Goal: Task Accomplishment & Management: Use online tool/utility

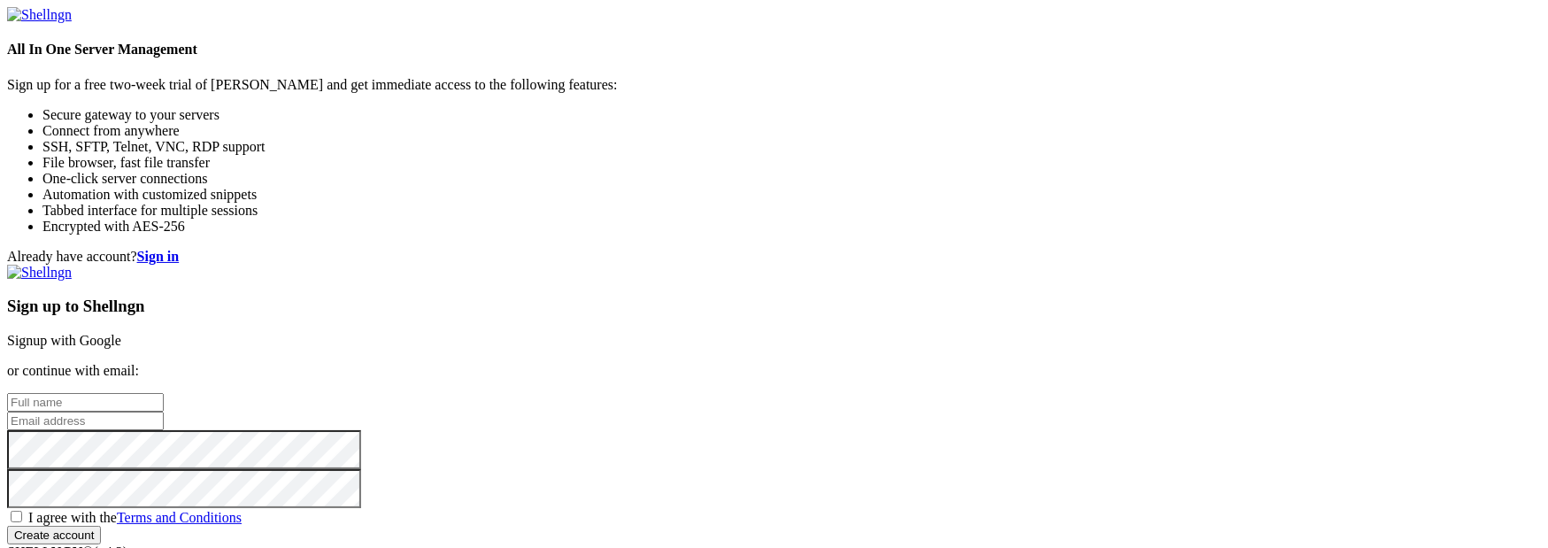
click at [121, 333] on link "Signup with Google" at bounding box center [64, 340] width 114 height 15
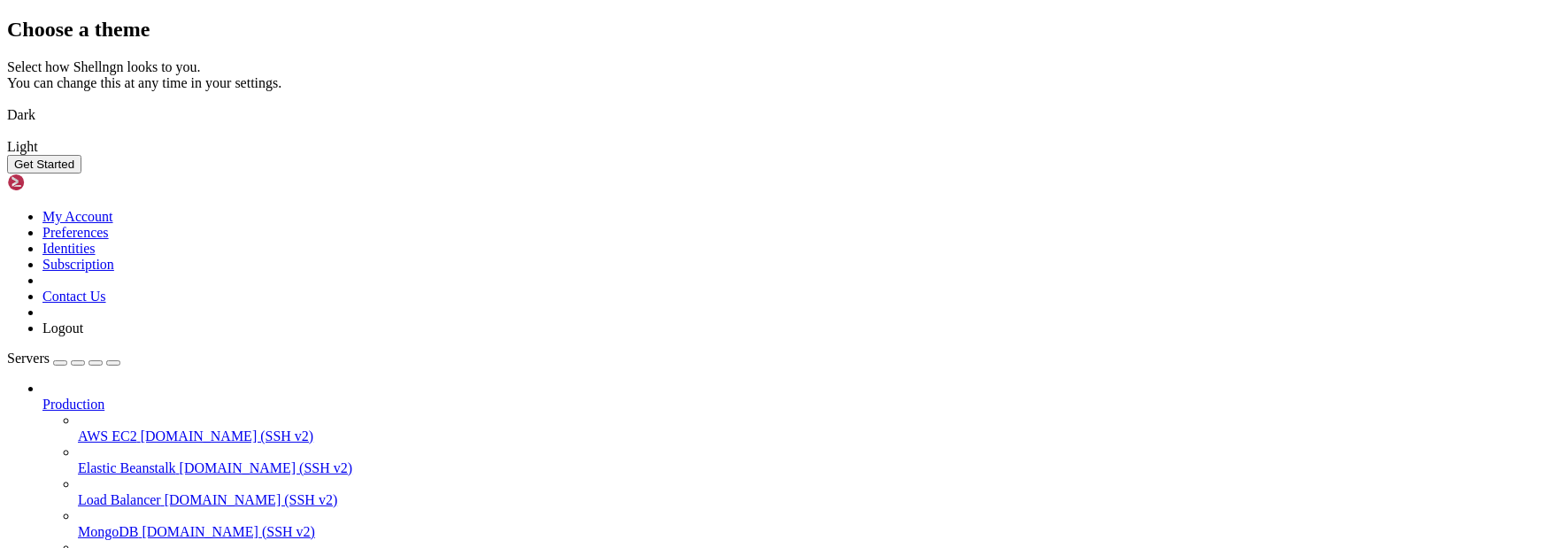
click at [7, 104] on img at bounding box center [7, 104] width 0 height 0
click at [81, 173] on button "Get Started" at bounding box center [44, 164] width 74 height 19
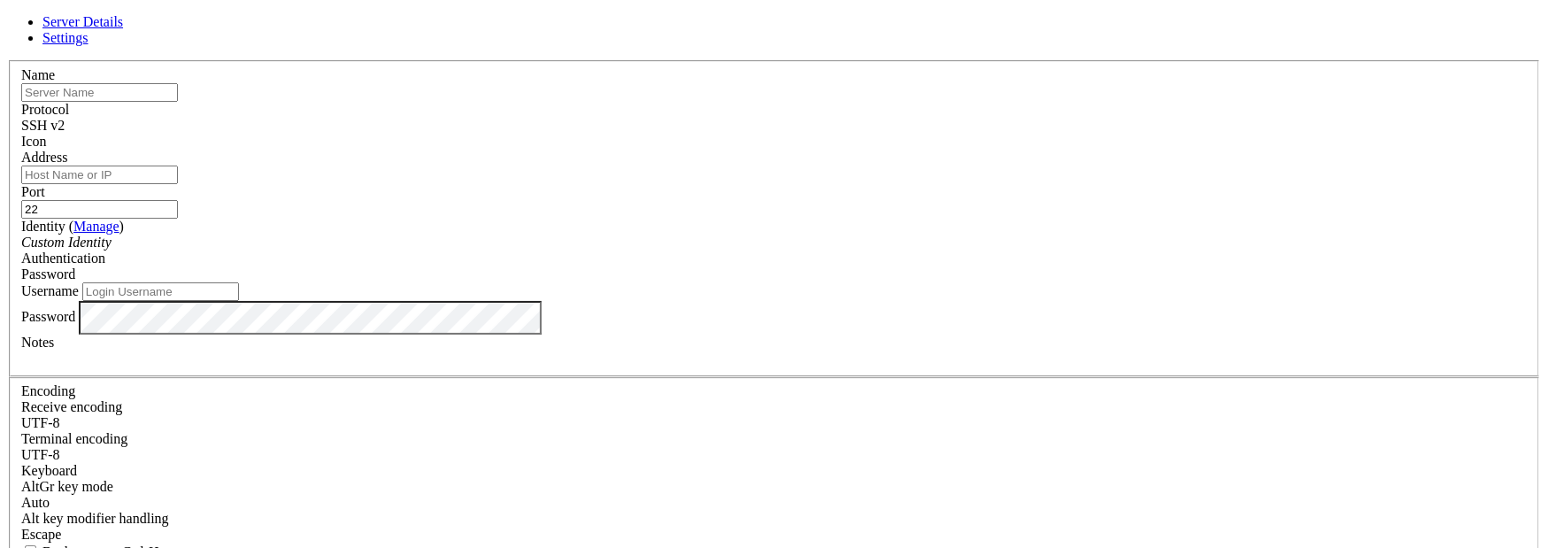
click at [178, 102] on input "text" at bounding box center [99, 92] width 157 height 19
type input "[TECHNICAL_ID]"
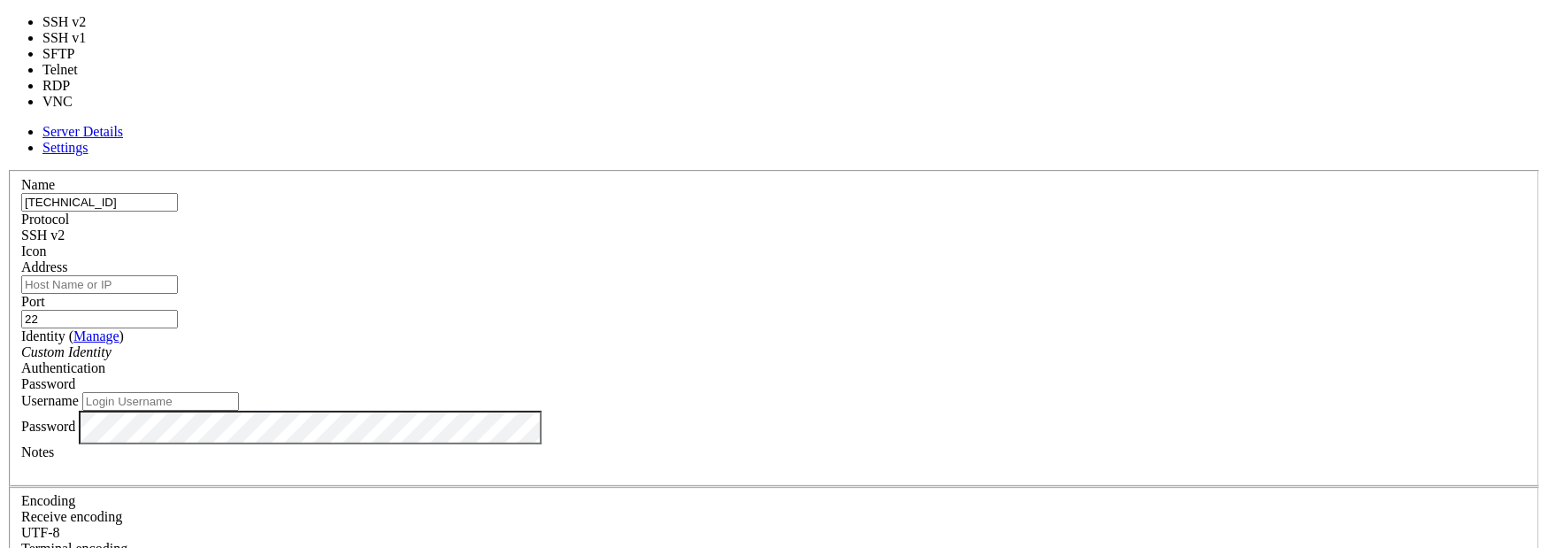
click at [899, 227] on div "SSH v2" at bounding box center [773, 235] width 1505 height 16
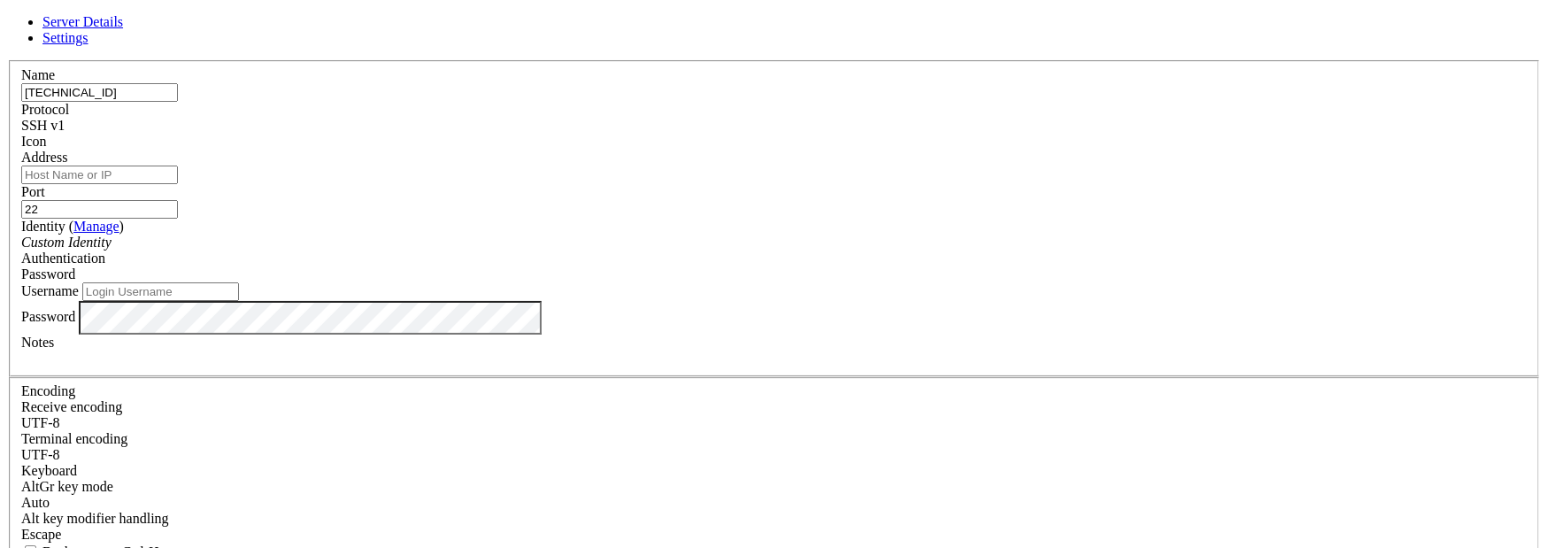
click at [21, 150] on span at bounding box center [21, 150] width 0 height 0
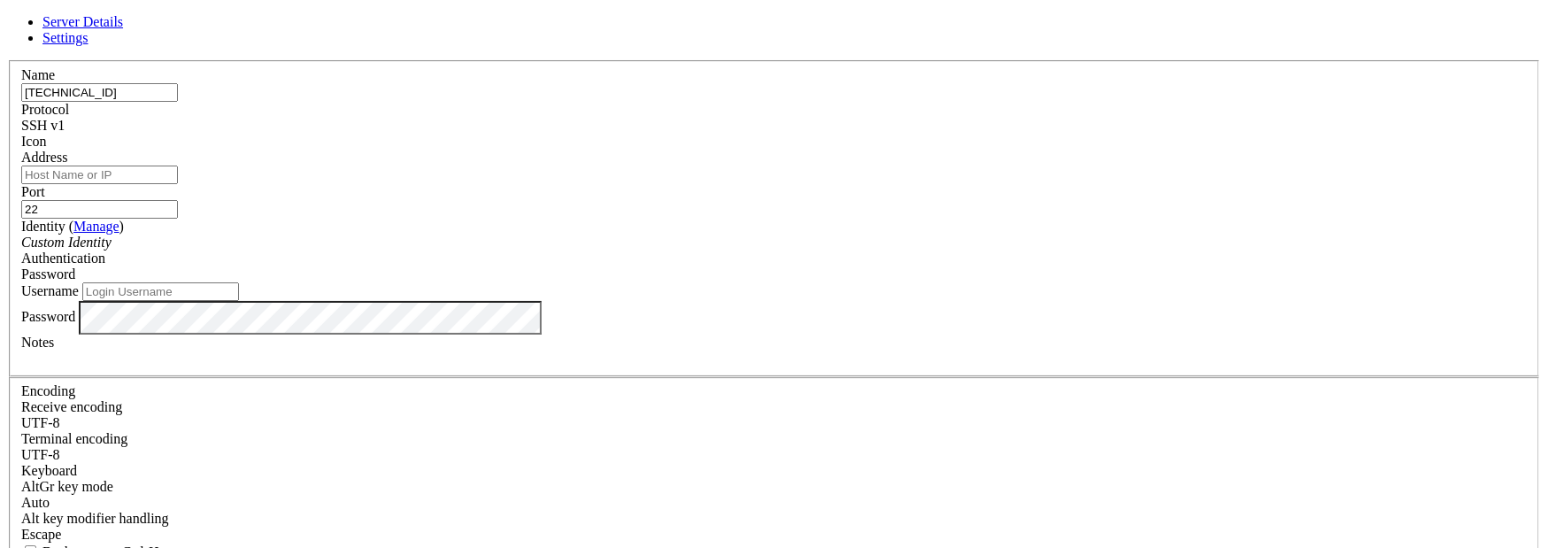
click at [178, 184] on input "Address" at bounding box center [99, 174] width 157 height 19
paste input "[TECHNICAL_ID]"
type input "[TECHNICAL_ID]"
click at [239, 301] on input "Username" at bounding box center [160, 291] width 157 height 19
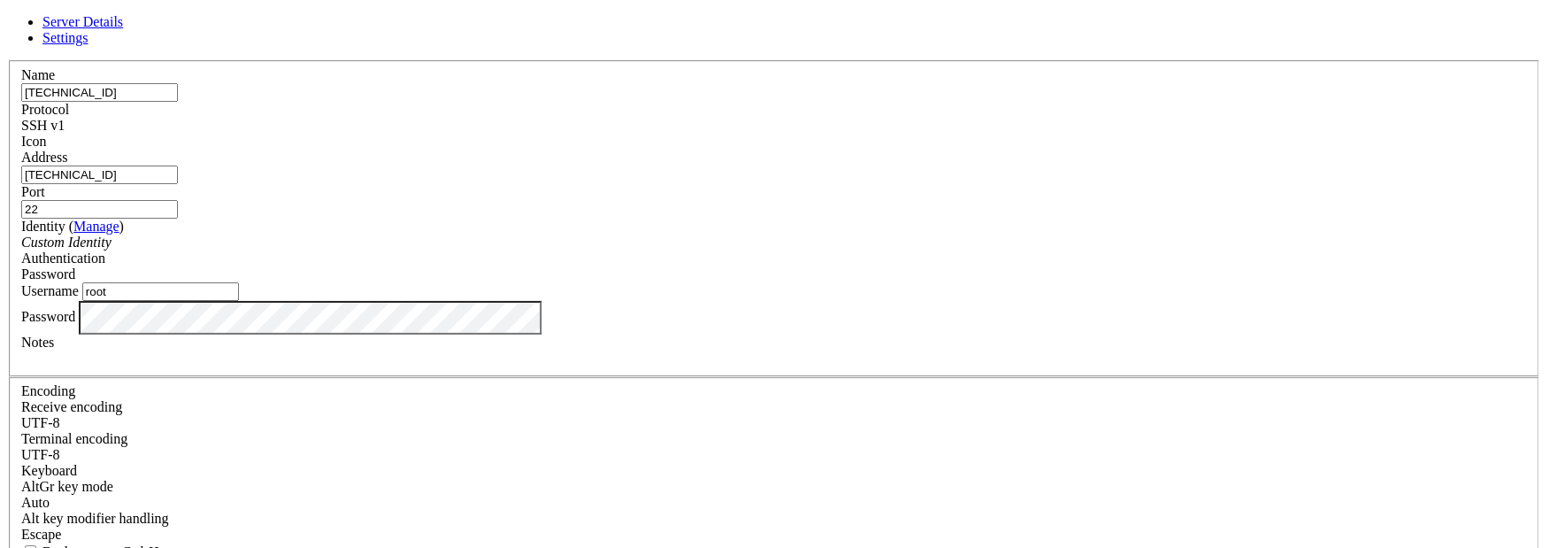
type input "root"
click at [789, 235] on div "Custom Identity" at bounding box center [773, 243] width 1505 height 16
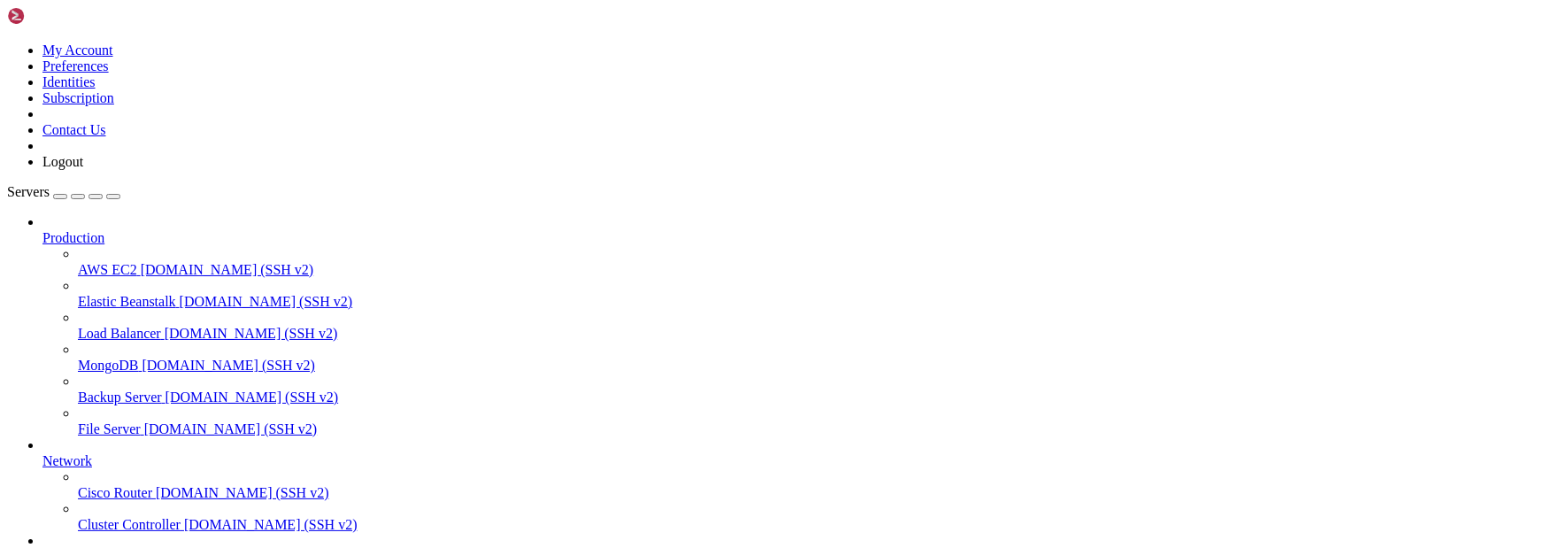
scroll to position [166, 0]
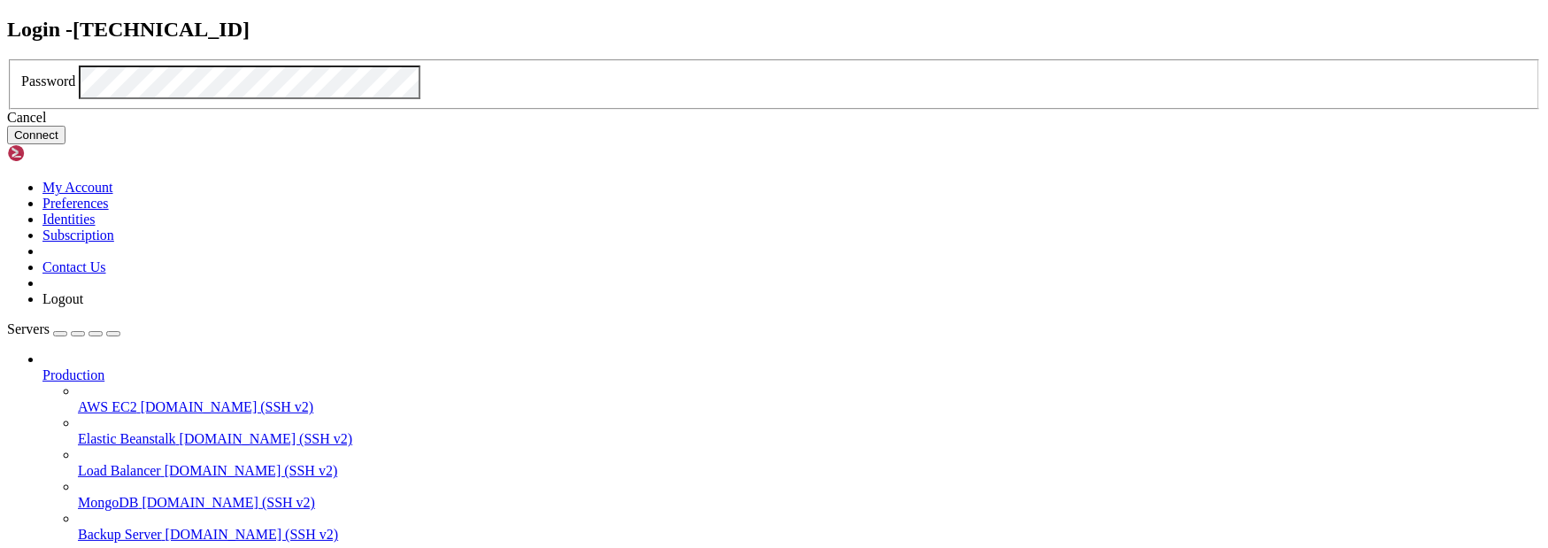
click at [65, 144] on button "Connect" at bounding box center [36, 135] width 58 height 19
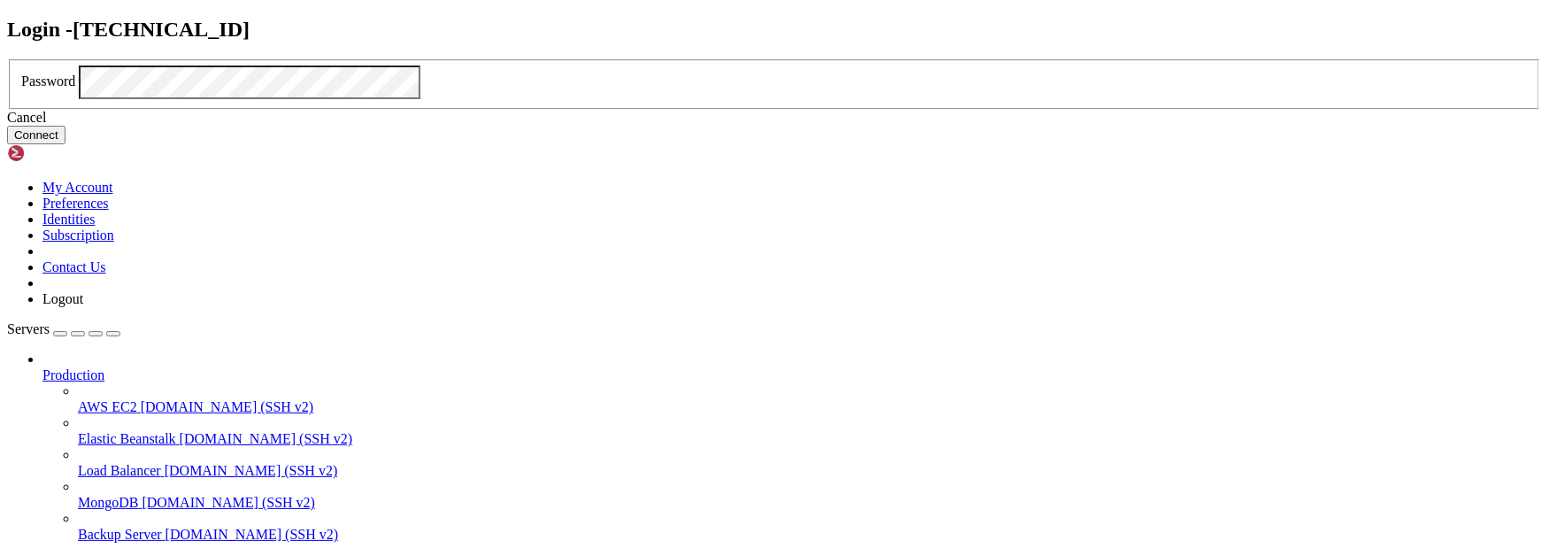
click at [65, 144] on button "Connect" at bounding box center [36, 135] width 58 height 19
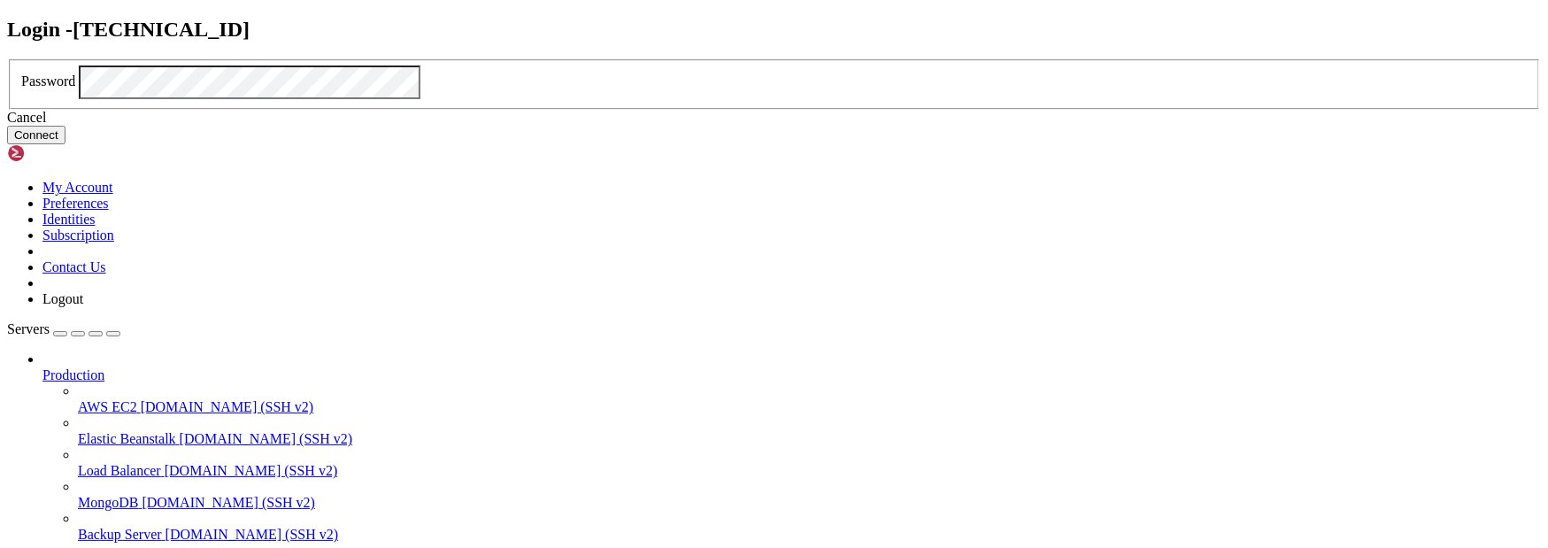
click at [65, 144] on button "Connect" at bounding box center [36, 135] width 58 height 19
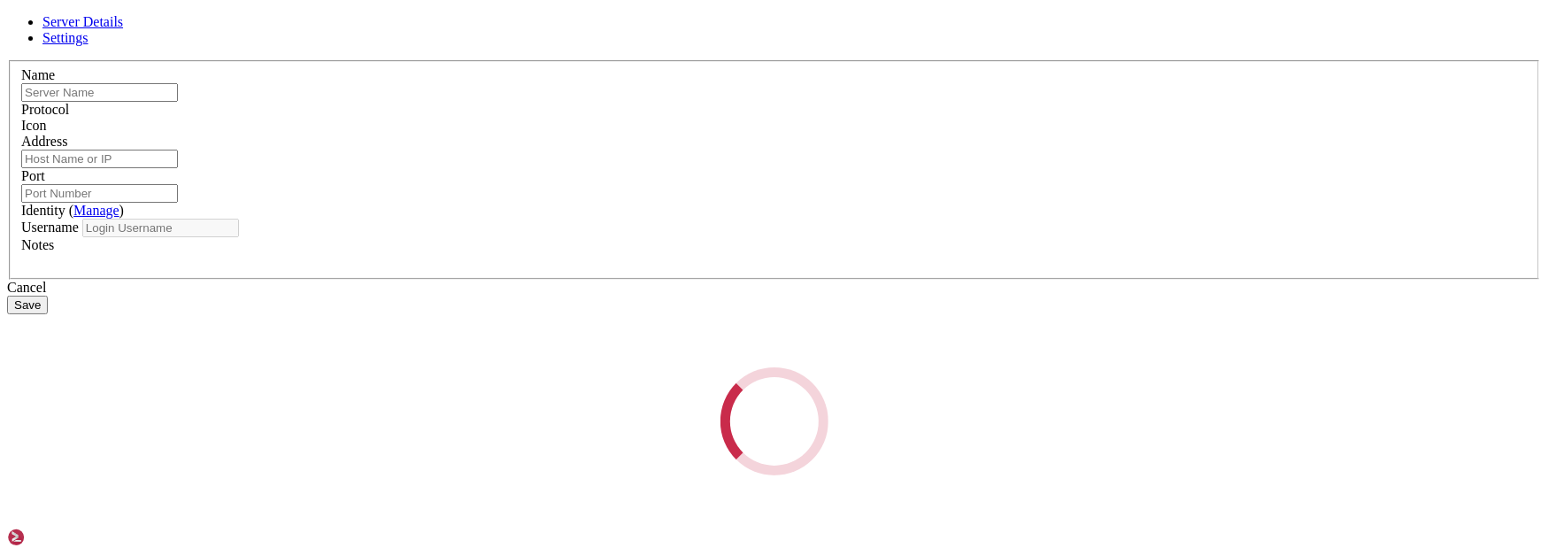
type input "[TECHNICAL_ID]"
type input "22"
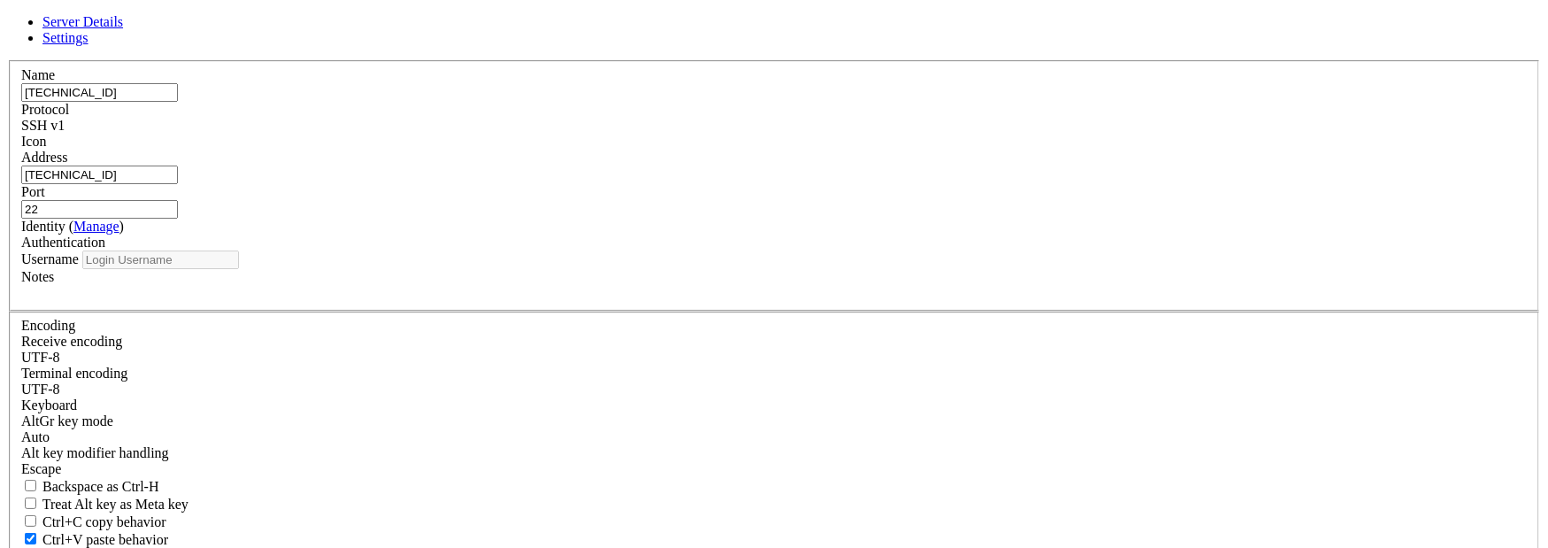
type input "root"
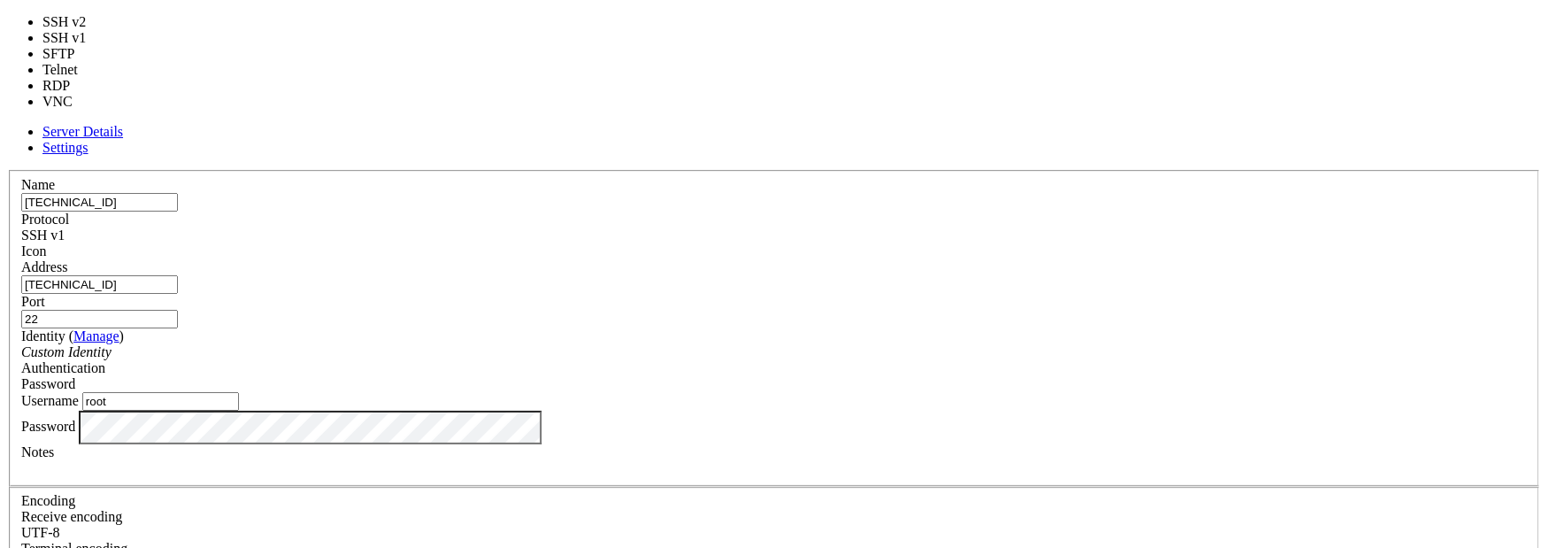
click at [881, 227] on div "SSH v1" at bounding box center [773, 235] width 1505 height 16
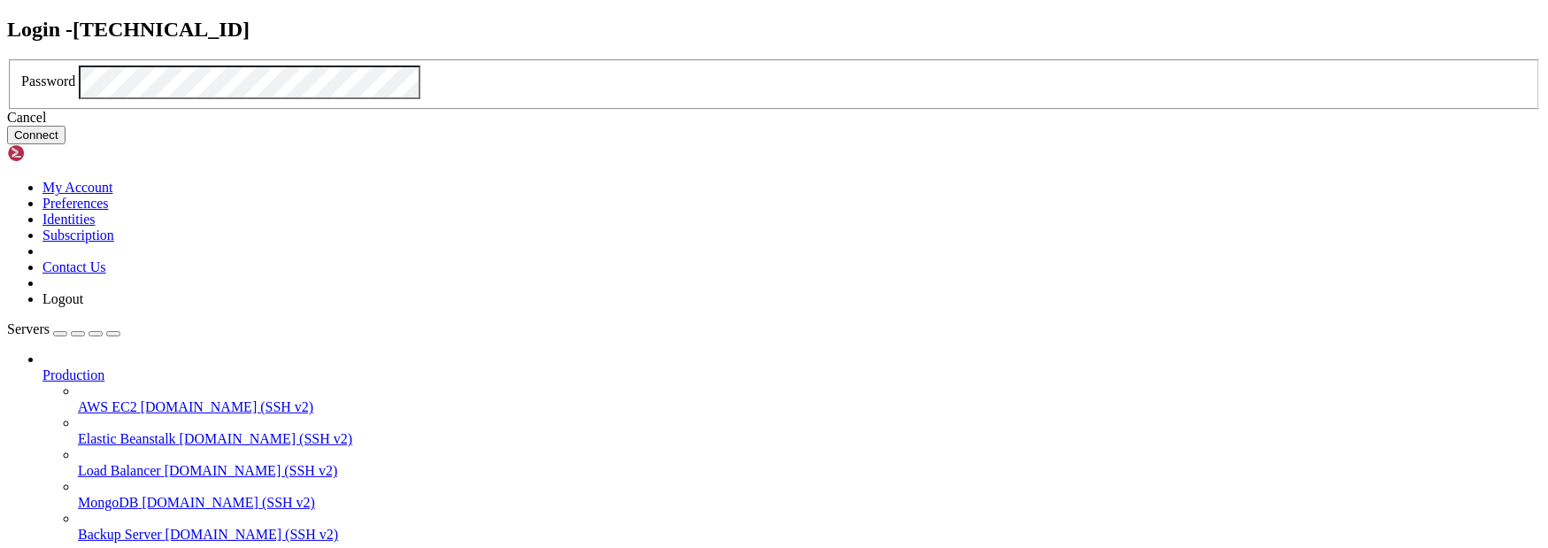
click at [65, 144] on button "Connect" at bounding box center [36, 135] width 58 height 19
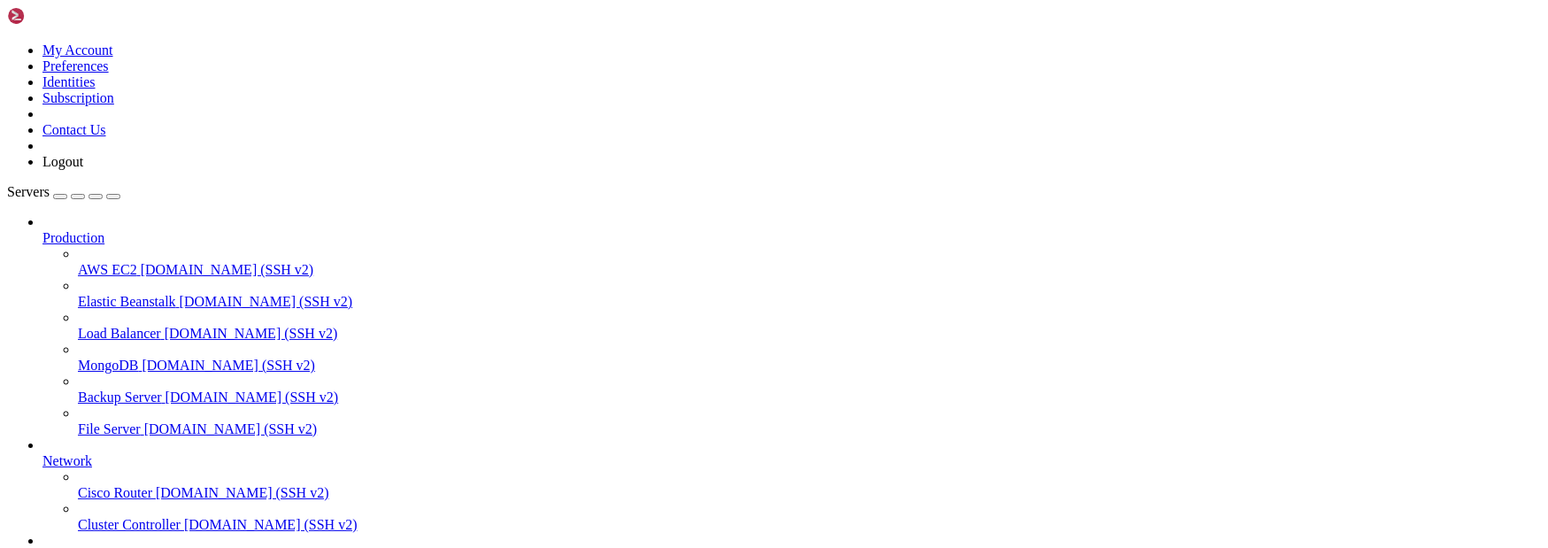
scroll to position [108, 0]
drag, startPoint x: 1033, startPoint y: 2030, endPoint x: 14, endPoint y: 1981, distance: 1019.8
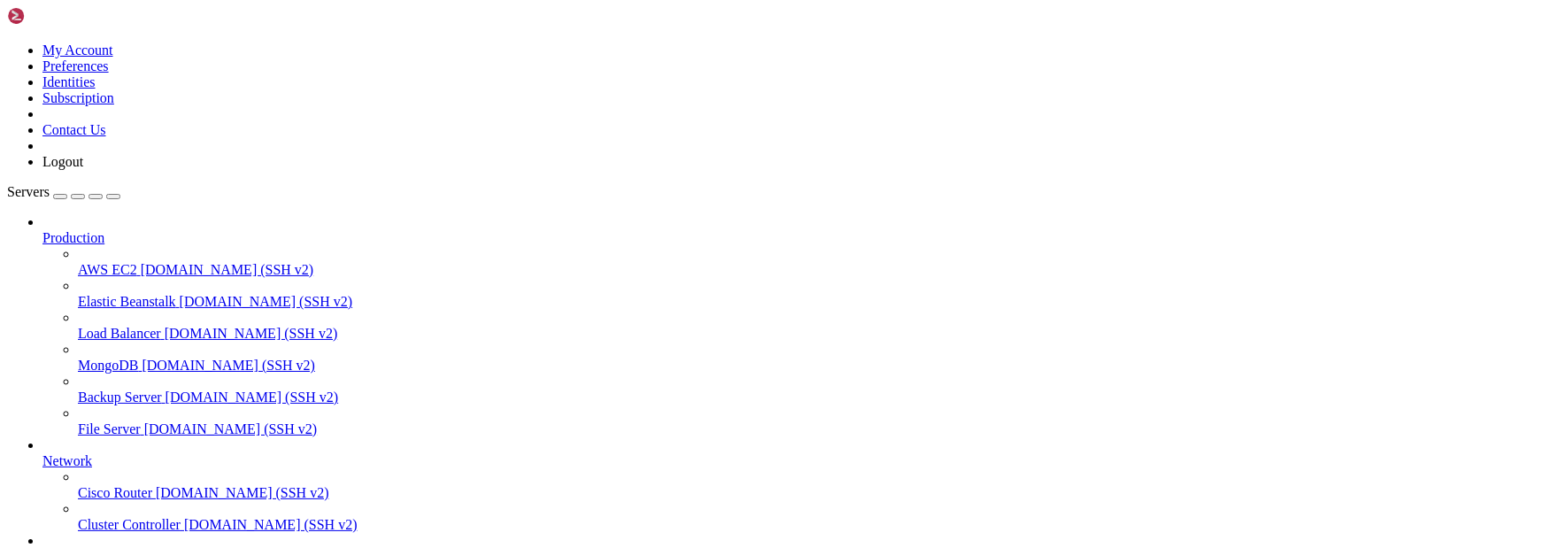
drag, startPoint x: 1048, startPoint y: 2011, endPoint x: 20, endPoint y: 1992, distance: 1027.6
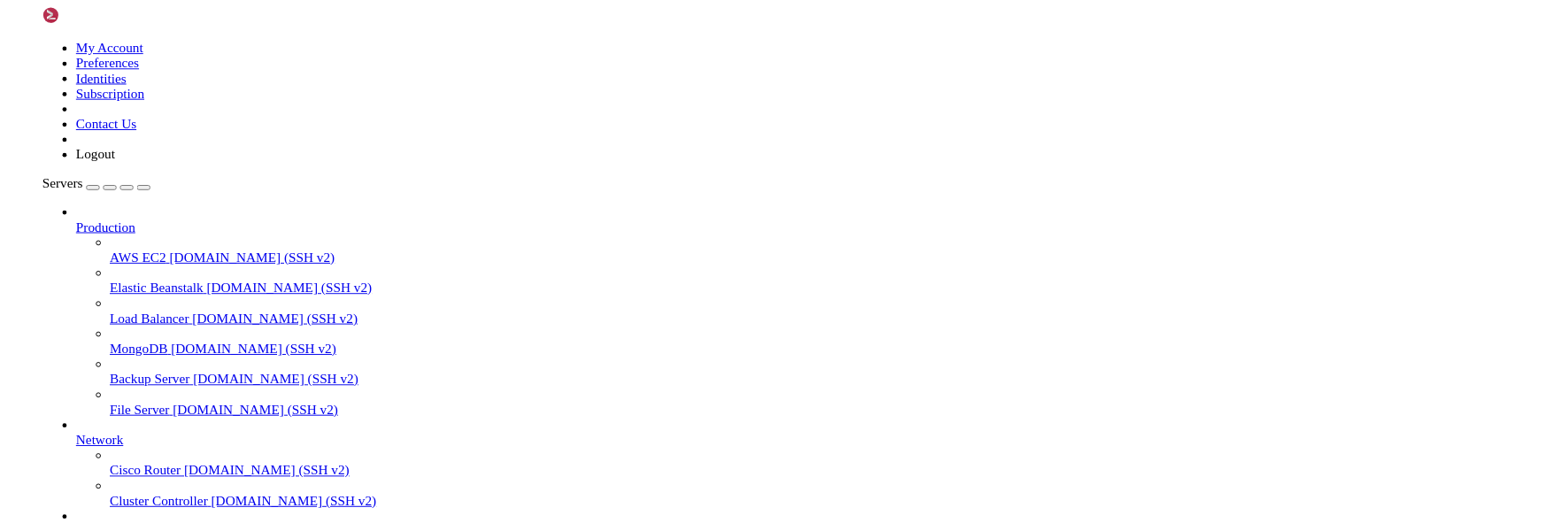
scroll to position [207, 0]
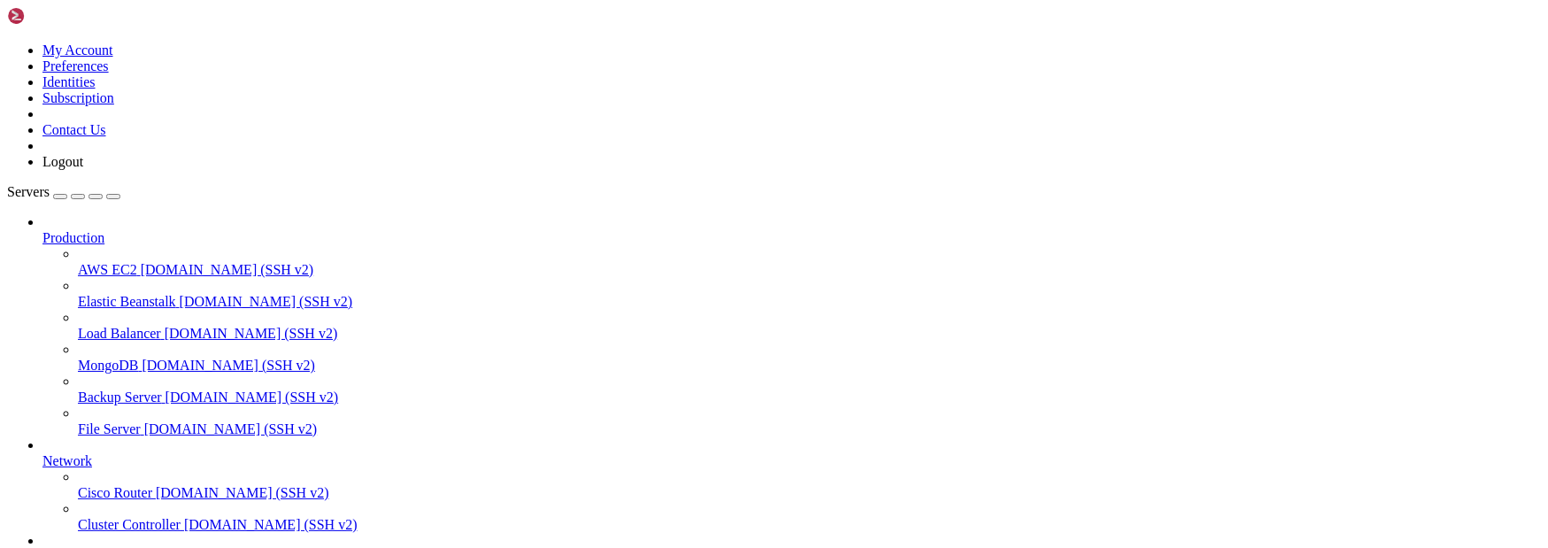
drag, startPoint x: 855, startPoint y: 2004, endPoint x: 17, endPoint y: 1984, distance: 838.3
drag, startPoint x: 324, startPoint y: 2005, endPoint x: 142, endPoint y: 1992, distance: 182.8
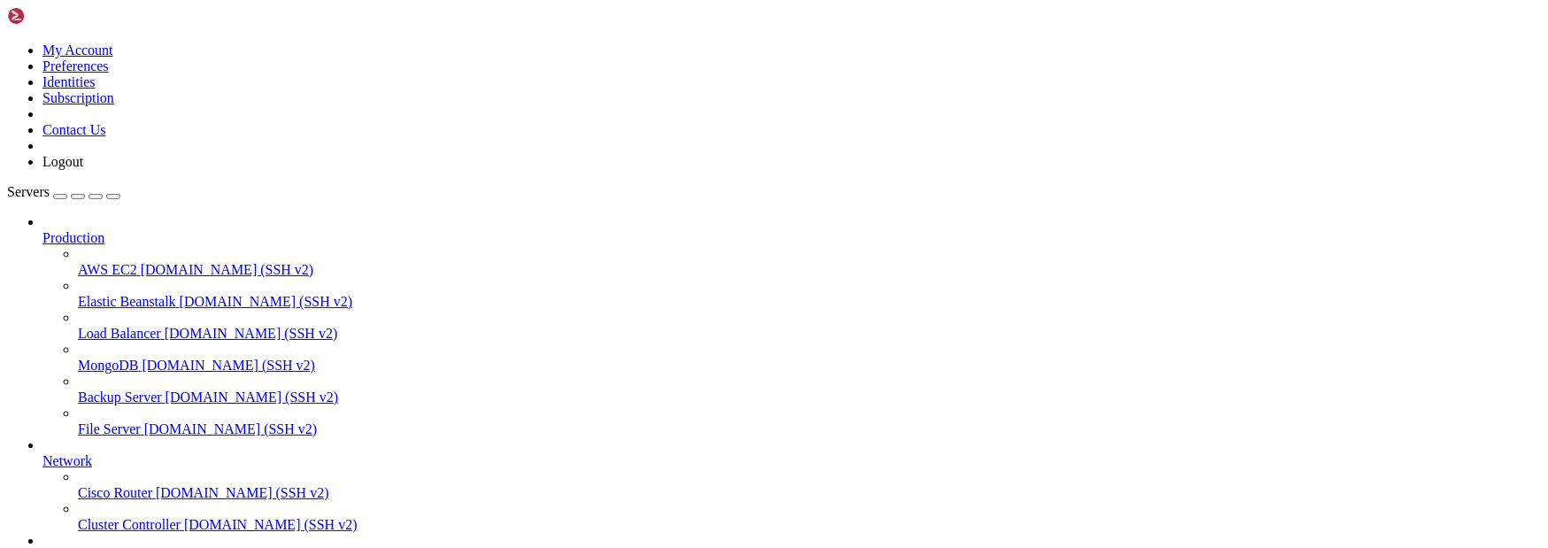
drag, startPoint x: 231, startPoint y: 1999, endPoint x: 142, endPoint y: 1983, distance: 89.9
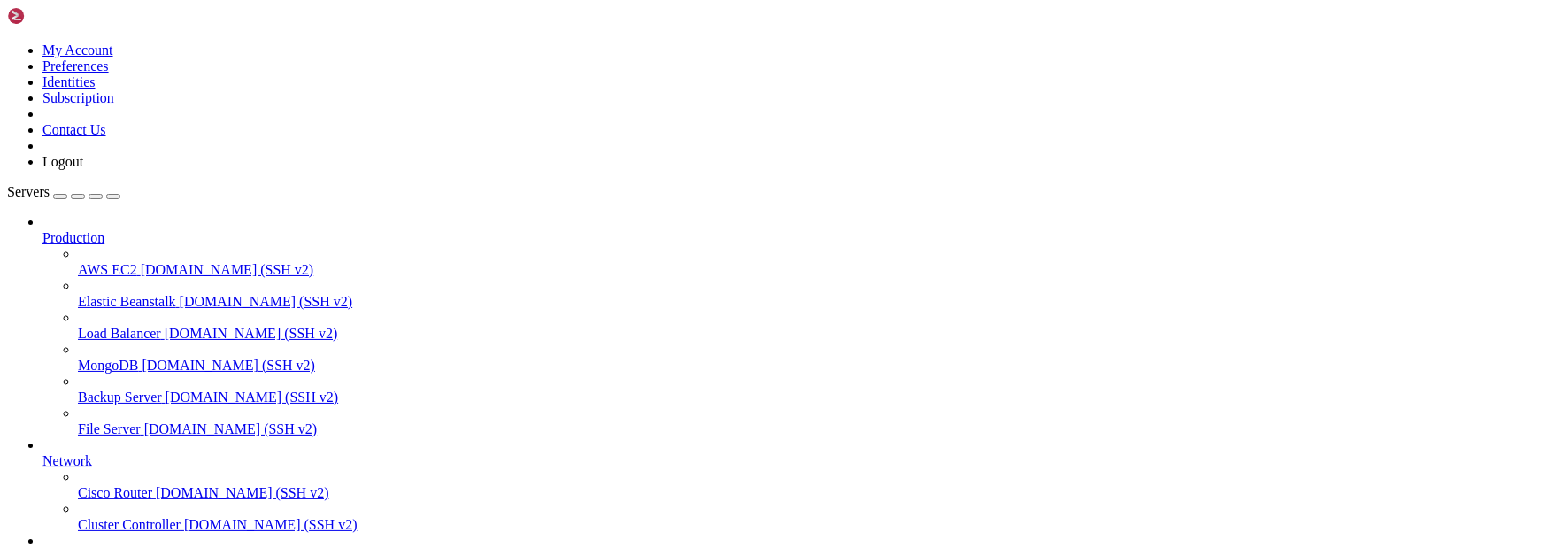
drag, startPoint x: 918, startPoint y: 2005, endPoint x: 15, endPoint y: 1971, distance: 903.3
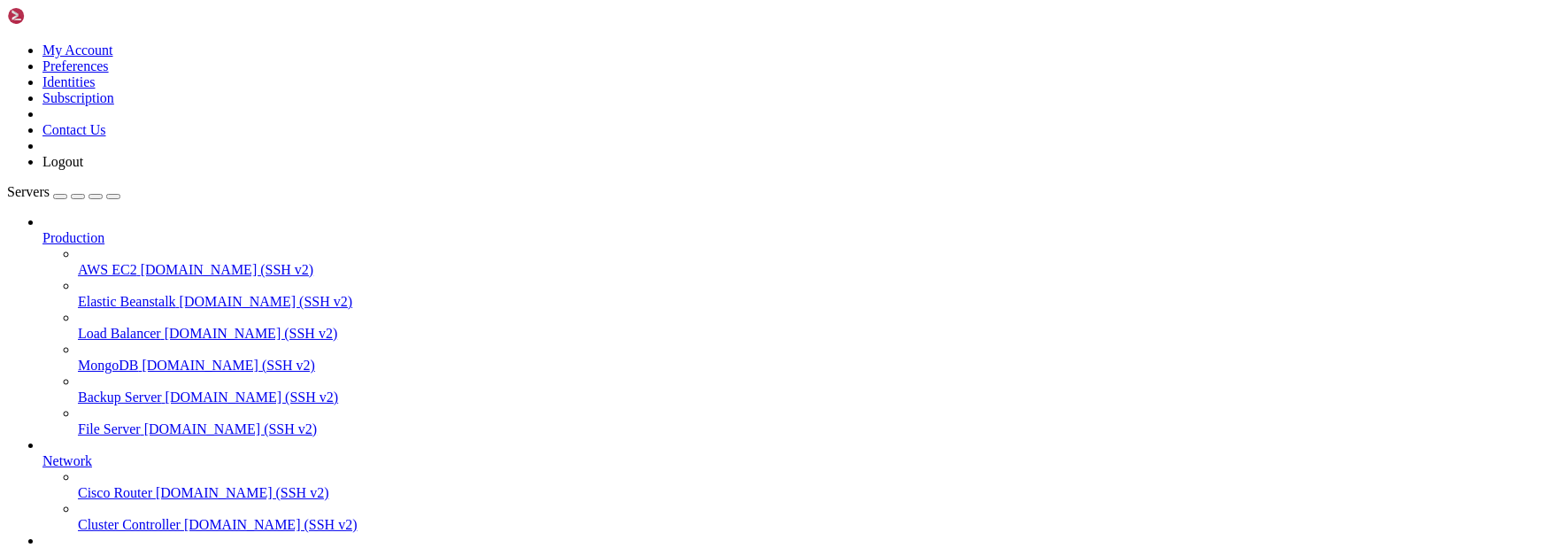
drag, startPoint x: 943, startPoint y: 1999, endPoint x: 14, endPoint y: 1914, distance: 932.2
